Goal: Information Seeking & Learning: Learn about a topic

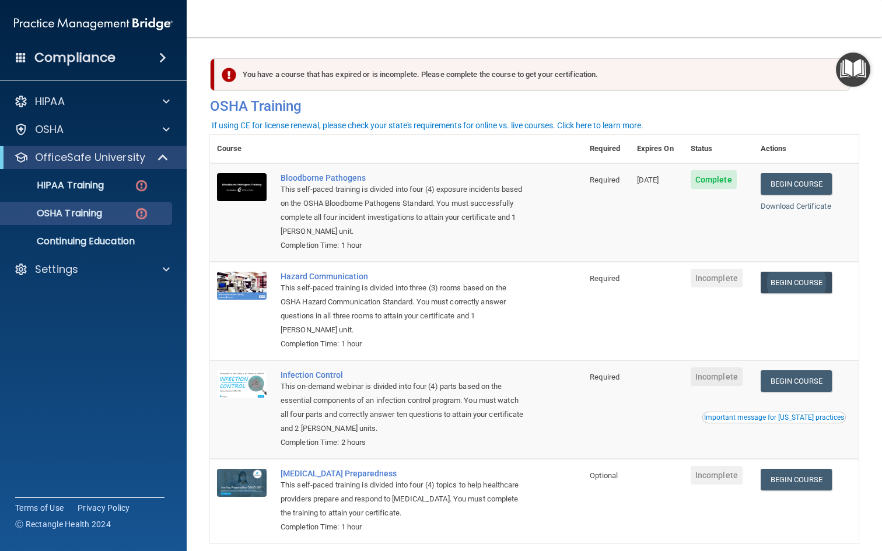
click at [819, 276] on link "Begin Course" at bounding box center [795, 283] width 71 height 22
click at [817, 278] on link "Begin Course" at bounding box center [795, 283] width 71 height 22
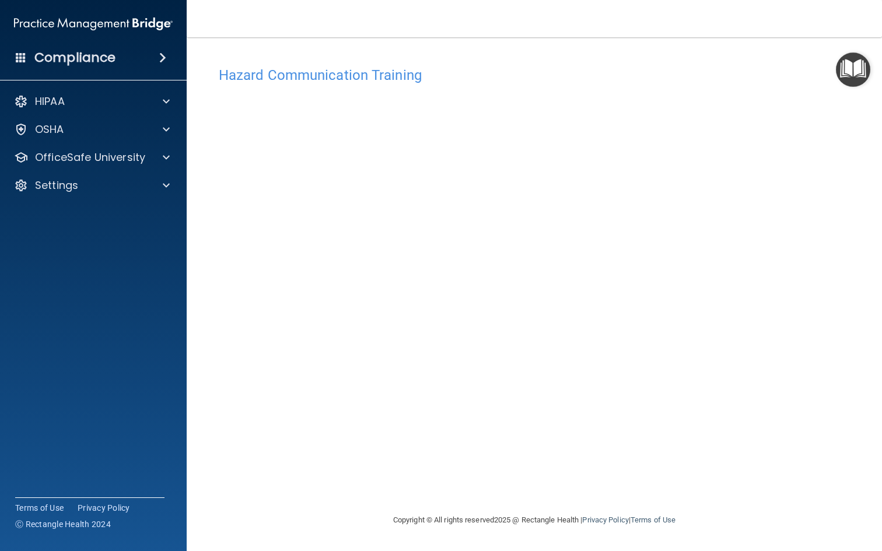
click at [275, 65] on div "Hazard Communication Training" at bounding box center [534, 75] width 648 height 29
click at [275, 71] on h4 "Hazard Communication Training" at bounding box center [534, 75] width 631 height 15
click at [825, 416] on div "Hazard Communication Training This course doesn’t expire until . Are you sure y…" at bounding box center [534, 287] width 648 height 452
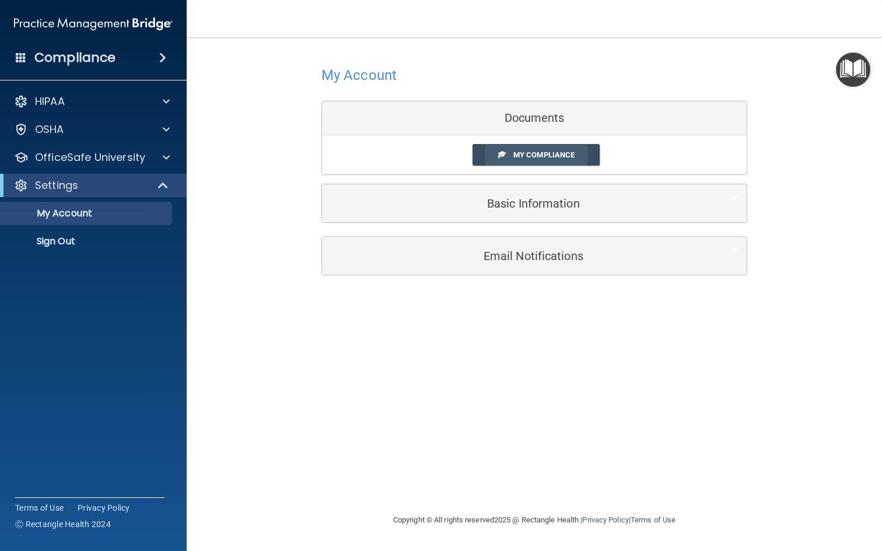
click at [518, 158] on span "My Compliance" at bounding box center [543, 154] width 61 height 9
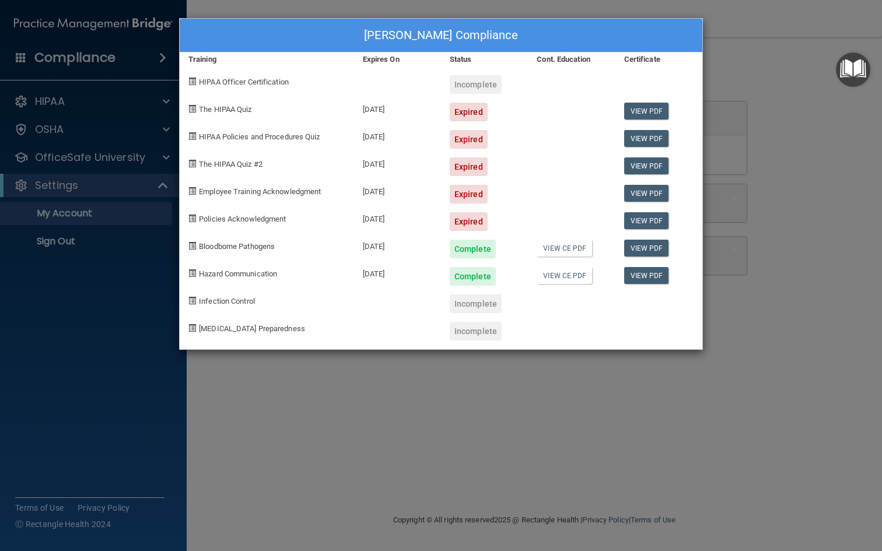
click at [608, 415] on div "[PERSON_NAME] Compliance Training Expires On Status Cont. Education Certificate…" at bounding box center [441, 275] width 882 height 551
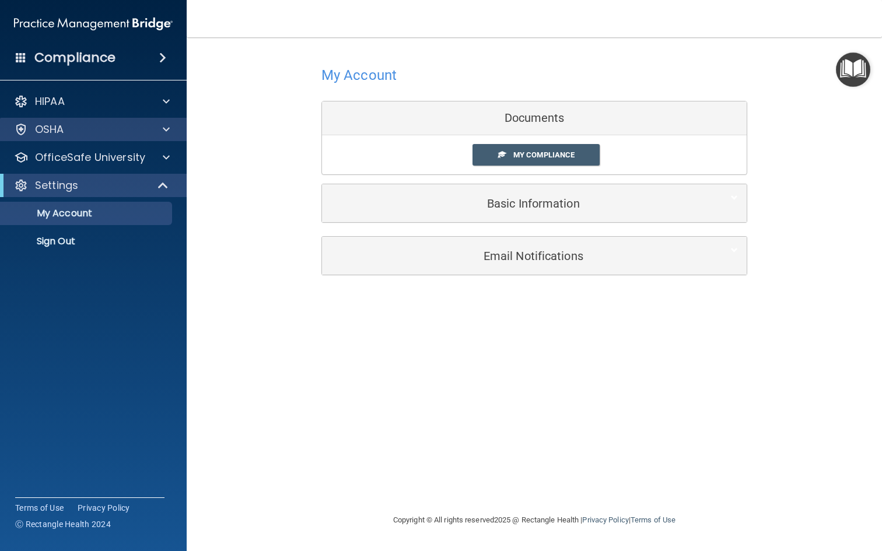
click at [80, 132] on div "OSHA" at bounding box center [77, 129] width 145 height 14
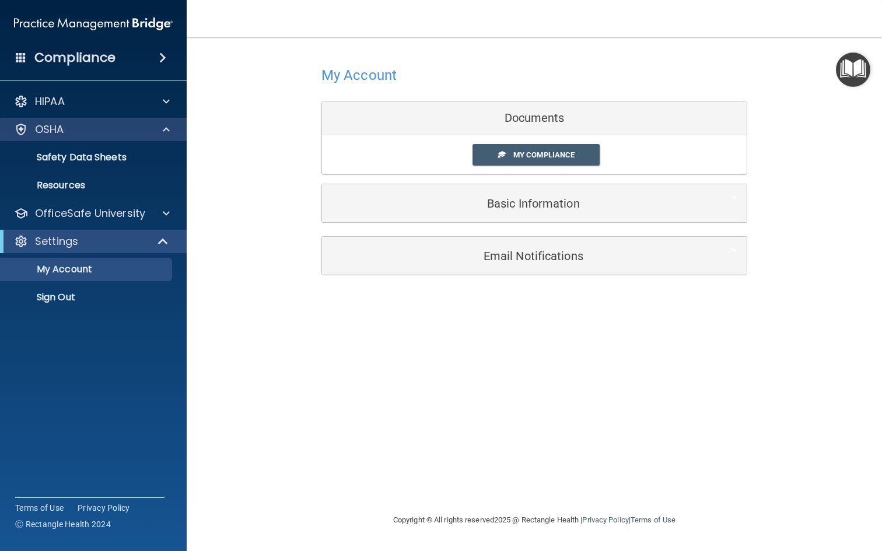
click at [93, 132] on div "OSHA" at bounding box center [77, 129] width 145 height 14
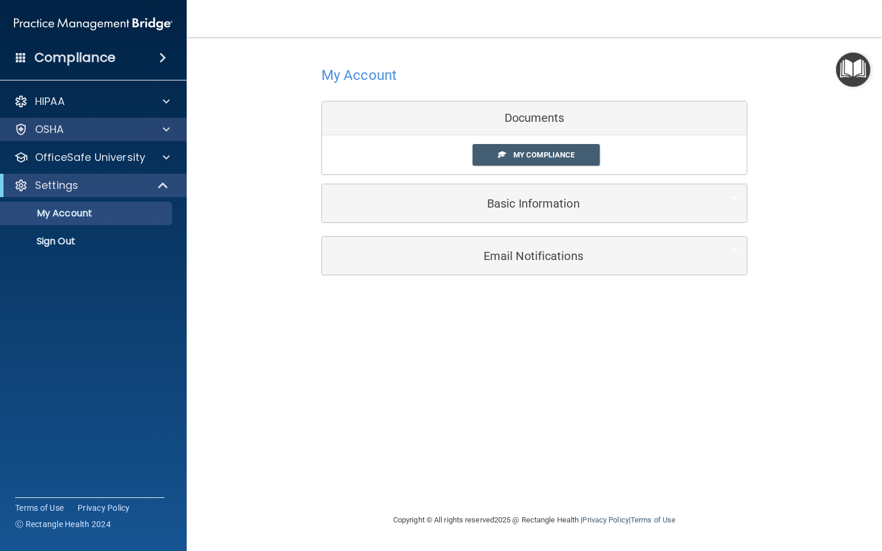
click at [93, 132] on div "OSHA" at bounding box center [77, 129] width 145 height 14
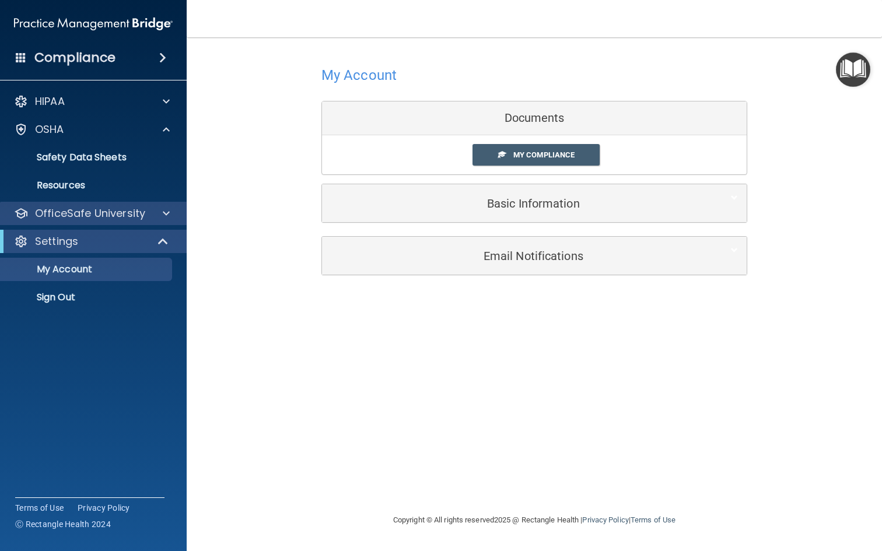
click at [97, 216] on p "OfficeSafe University" at bounding box center [90, 213] width 110 height 14
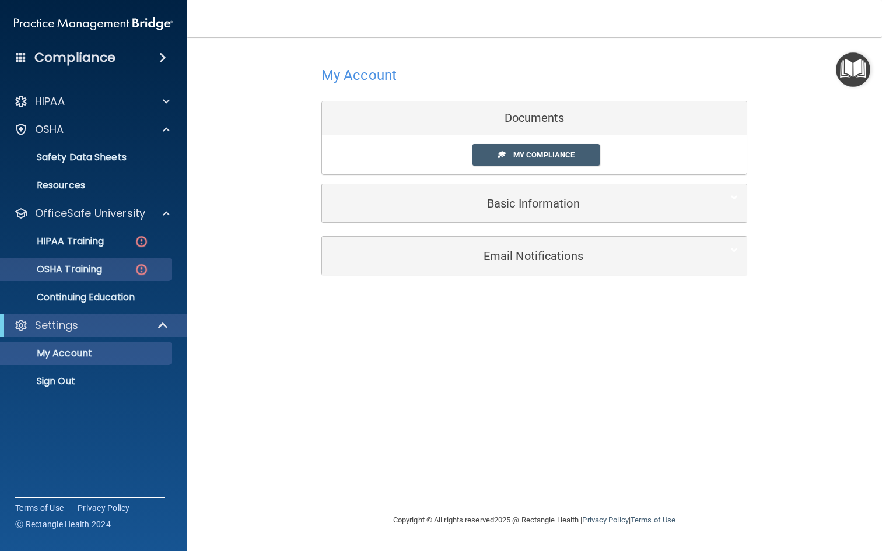
click at [92, 261] on link "OSHA Training" at bounding box center [80, 269] width 184 height 23
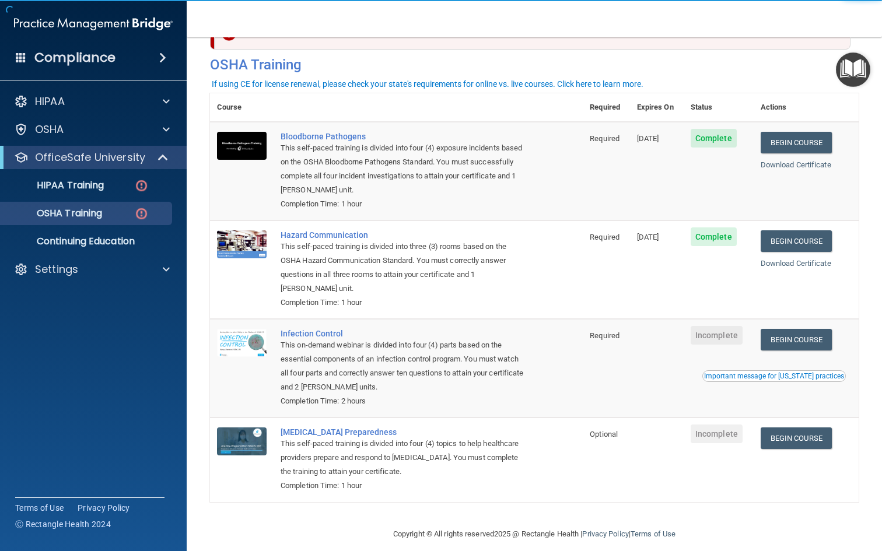
scroll to position [41, 0]
